Goal: Task Accomplishment & Management: Manage account settings

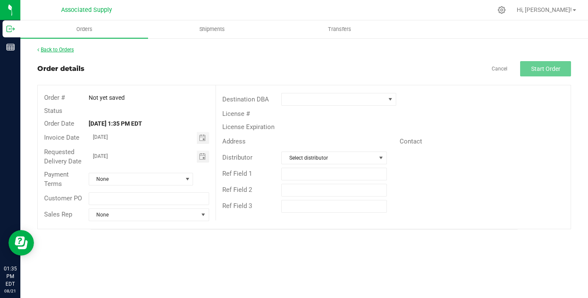
click at [66, 47] on link "Back to Orders" at bounding box center [55, 50] width 36 height 6
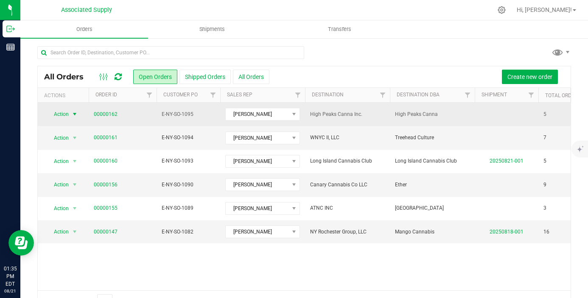
click at [69, 116] on span "Action" at bounding box center [57, 114] width 23 height 12
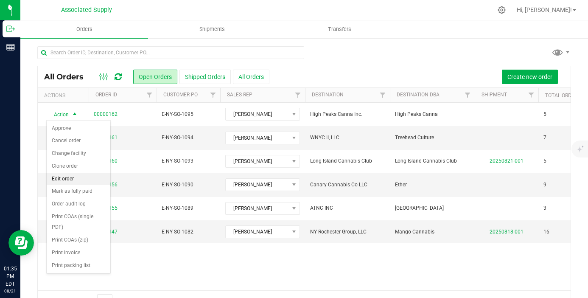
click at [73, 176] on li "Edit order" at bounding box center [79, 179] width 64 height 13
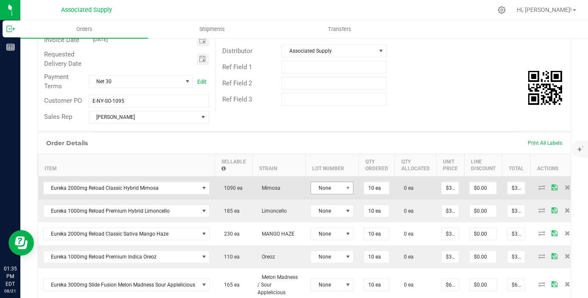
scroll to position [122, 0]
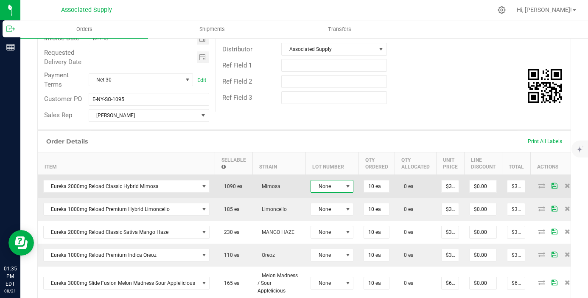
click at [335, 187] on span "None" at bounding box center [326, 186] width 31 height 12
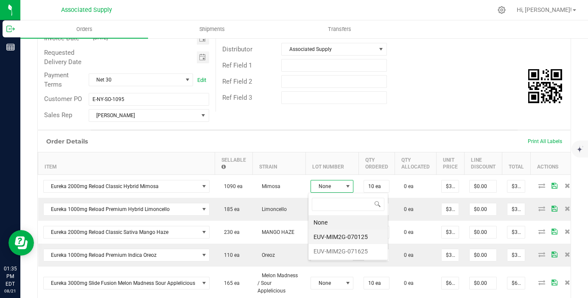
scroll to position [13, 43]
click at [338, 238] on li "EUV-MIM2G-070125" at bounding box center [347, 236] width 79 height 14
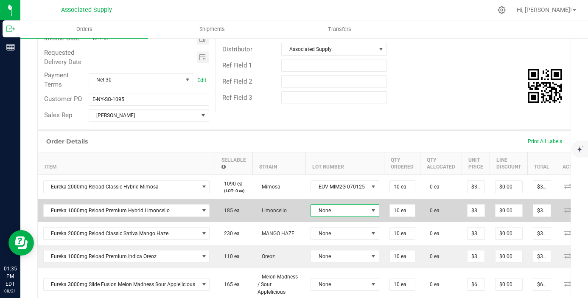
click at [340, 216] on span "None" at bounding box center [339, 210] width 57 height 12
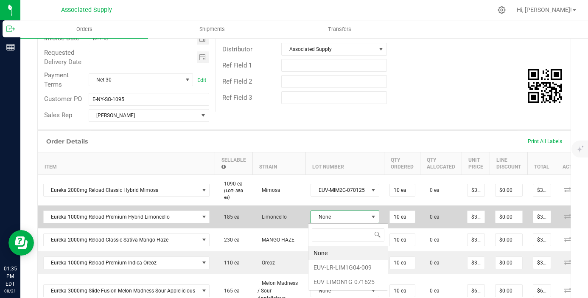
scroll to position [13, 68]
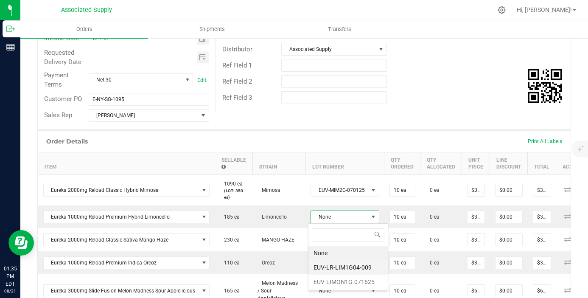
click at [344, 269] on li "EUV-LR-LIM1G04-009" at bounding box center [347, 267] width 79 height 14
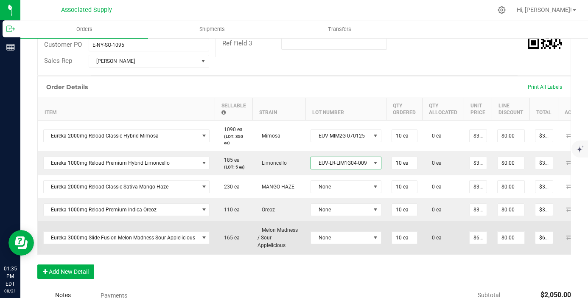
scroll to position [181, 0]
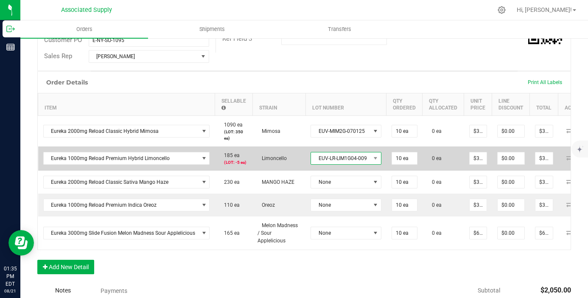
click at [356, 159] on span "EUV-LR-LIM1G04-009" at bounding box center [340, 158] width 59 height 12
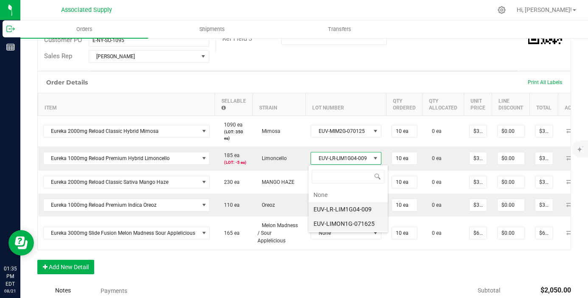
click at [360, 223] on li "EUV-LIMON1G-071625" at bounding box center [347, 223] width 79 height 14
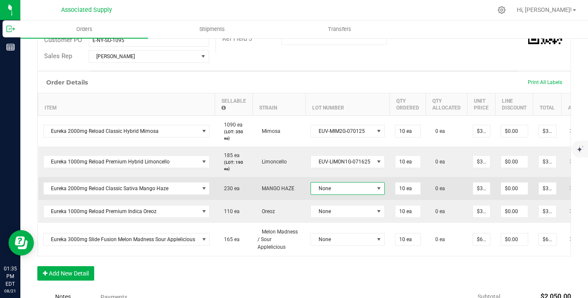
click at [349, 187] on span "None" at bounding box center [342, 188] width 63 height 12
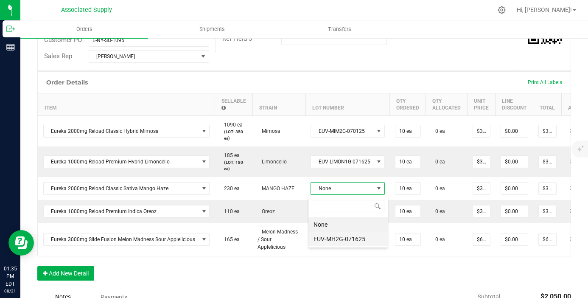
scroll to position [13, 74]
click at [347, 240] on li "EUV-MH2G-071625" at bounding box center [347, 239] width 79 height 14
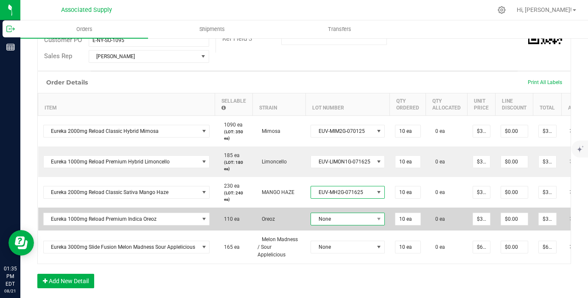
click at [347, 214] on span "None" at bounding box center [342, 219] width 63 height 12
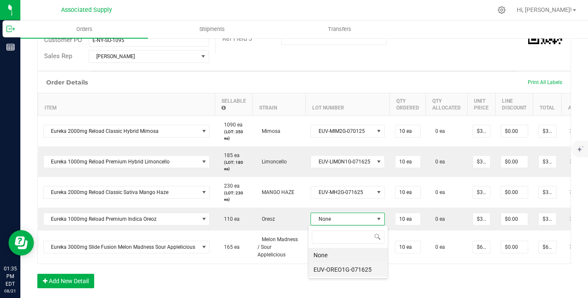
click at [355, 270] on li "EUV-OREO1G-071625" at bounding box center [347, 269] width 79 height 14
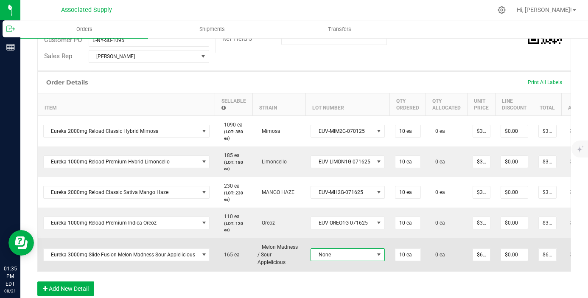
click at [357, 249] on span "None" at bounding box center [342, 255] width 63 height 12
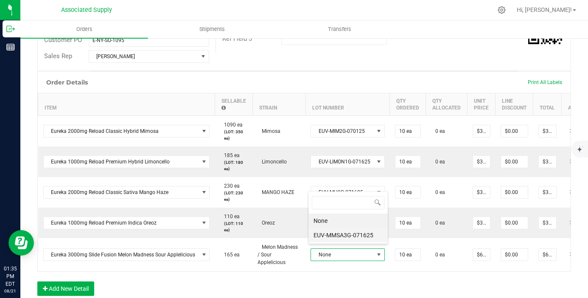
click at [360, 236] on li "EUV-MMSA3G-071625" at bounding box center [347, 235] width 79 height 14
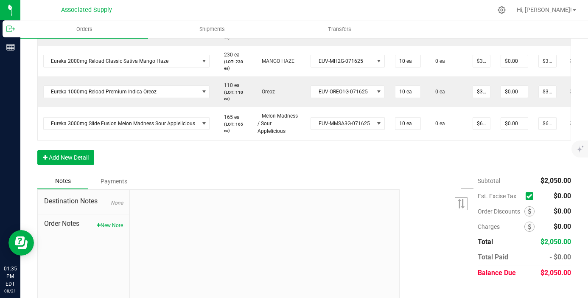
scroll to position [323, 0]
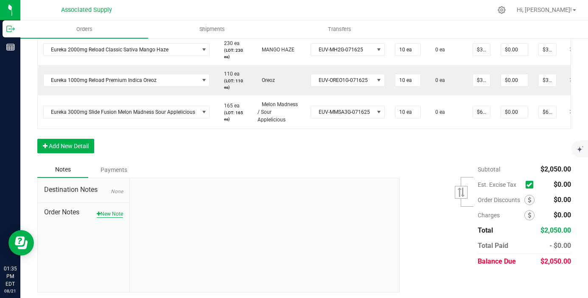
click at [103, 211] on button "New Note" at bounding box center [110, 214] width 26 height 8
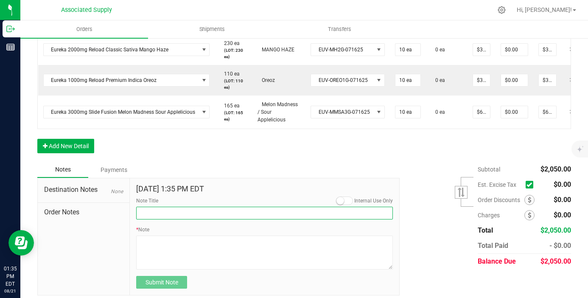
click at [153, 214] on input "Note Title" at bounding box center [264, 213] width 257 height 13
type input "NEW BANKING / WIRE INFO"
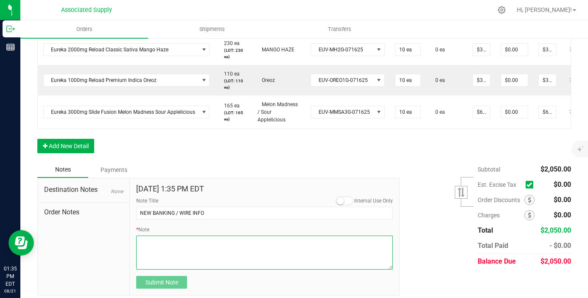
click at [168, 237] on textarea "* Note" at bounding box center [264, 252] width 257 height 34
paste textarea "Granddaddy Purple"
drag, startPoint x: 187, startPoint y: 241, endPoint x: 41, endPoint y: 235, distance: 146.4
click at [41, 235] on div "Destination Notes None Order Notes [DATE] 1:35 PM EDT Internal Use Only Note Ti…" at bounding box center [218, 237] width 362 height 118
paste textarea "Dime Community bank Routing # [US_BANK_ROUTING_MICR] Account # [FINANCIAL_ID]"
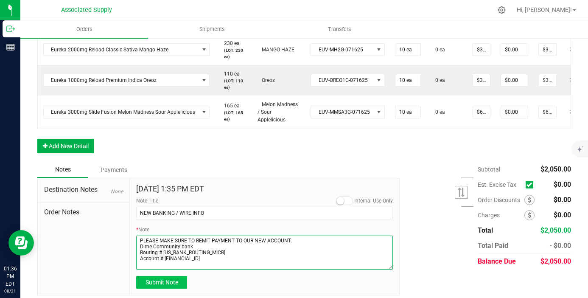
type textarea "PLEASE MAKE SURE TO REMIT PAYMENT TO OUR NEW ACCOUNT: Dime Community bank Routi…"
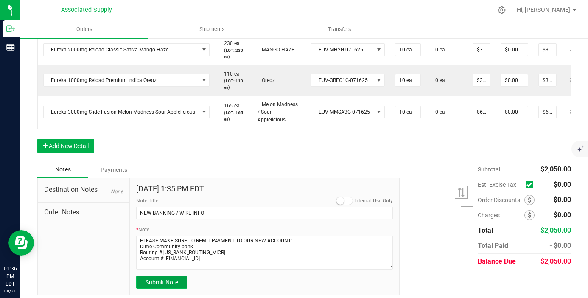
click at [153, 280] on span "Submit Note" at bounding box center [161, 282] width 33 height 7
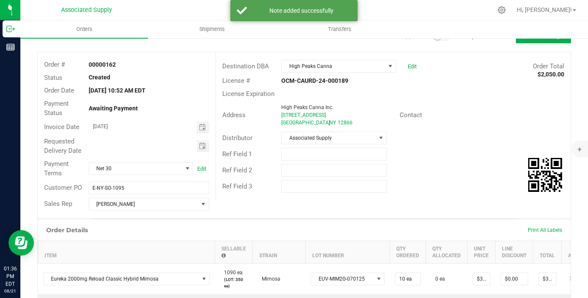
scroll to position [0, 0]
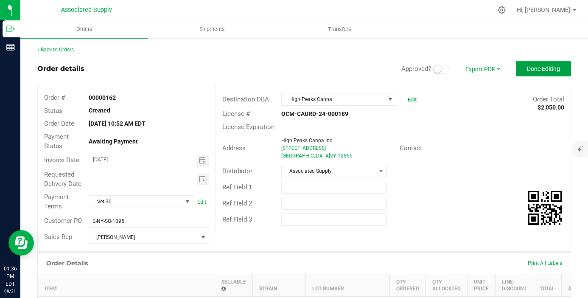
click at [545, 75] on button "Done Editing" at bounding box center [543, 68] width 55 height 15
